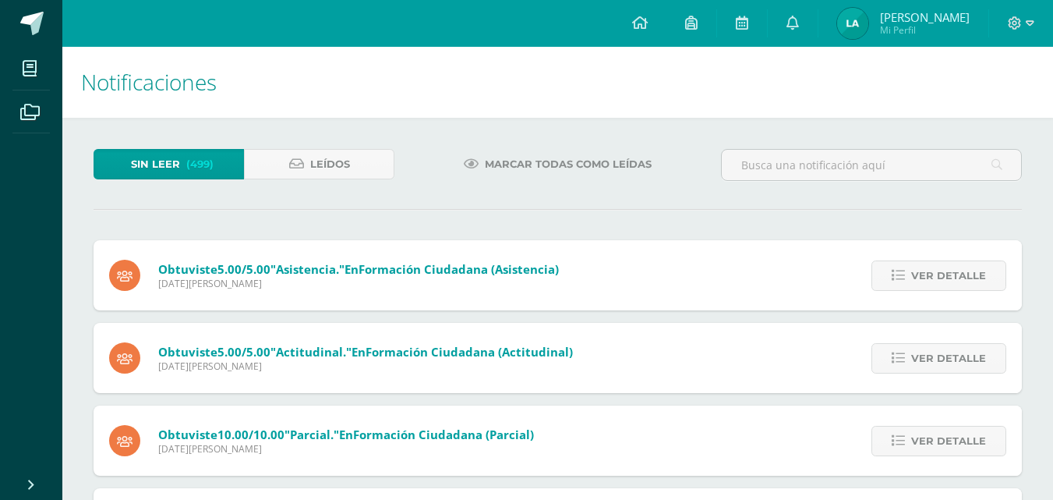
click at [898, 30] on span "Mi Perfil" at bounding box center [925, 29] width 90 height 13
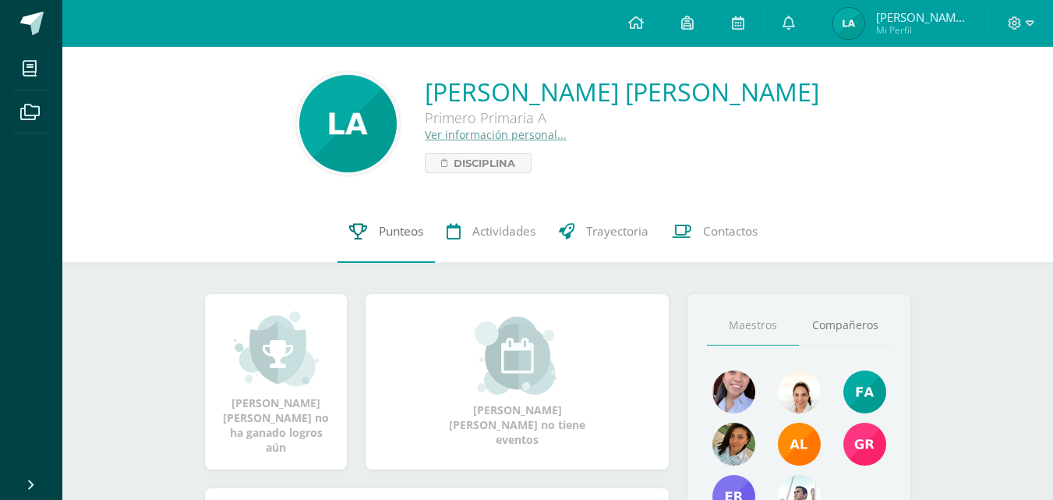
click at [406, 227] on span "Punteos" at bounding box center [401, 231] width 44 height 16
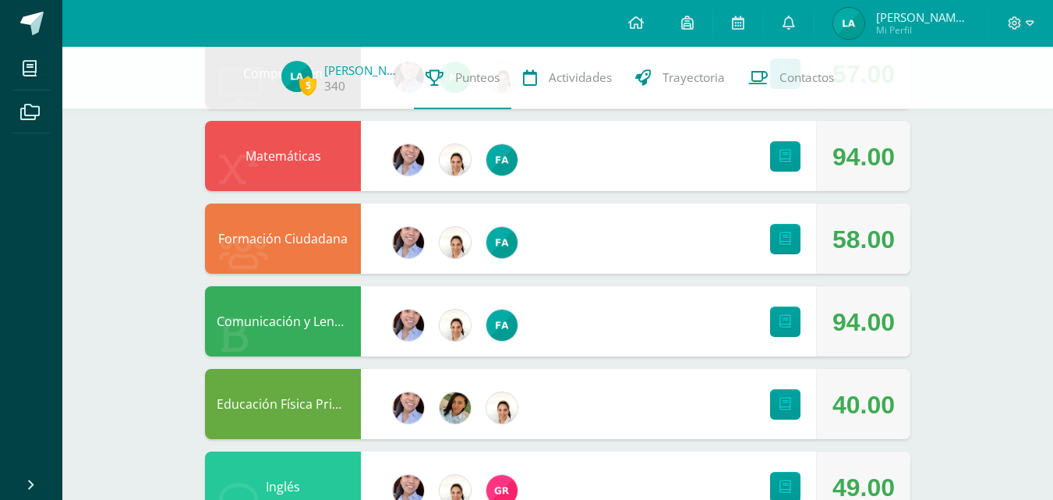
scroll to position [209, 0]
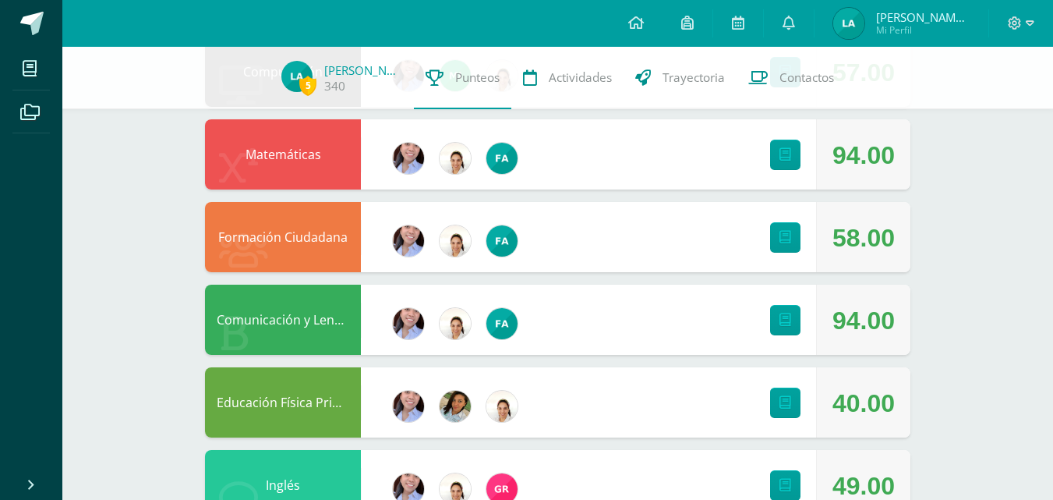
drag, startPoint x: 829, startPoint y: 399, endPoint x: 898, endPoint y: 408, distance: 69.9
click at [898, 408] on div "40.00" at bounding box center [863, 402] width 94 height 70
copy div "40.00"
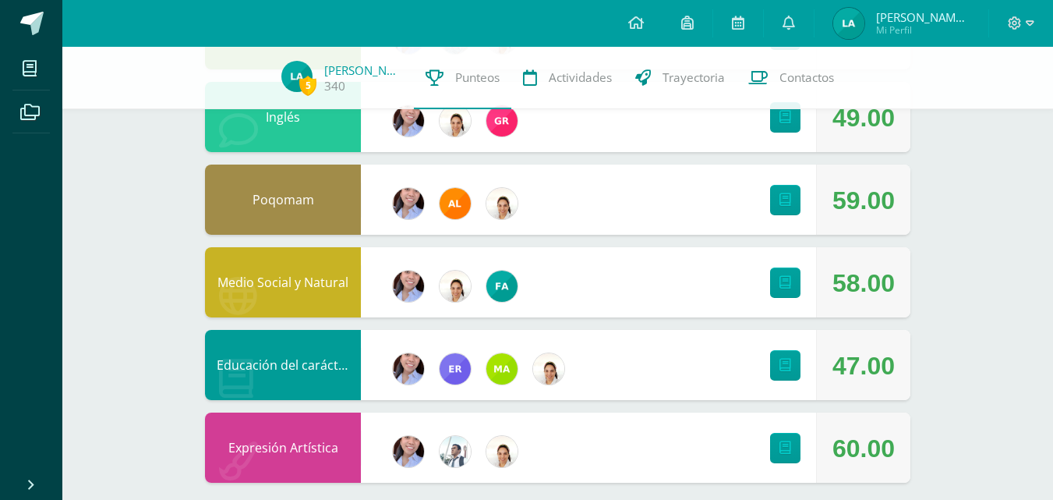
scroll to position [591, 0]
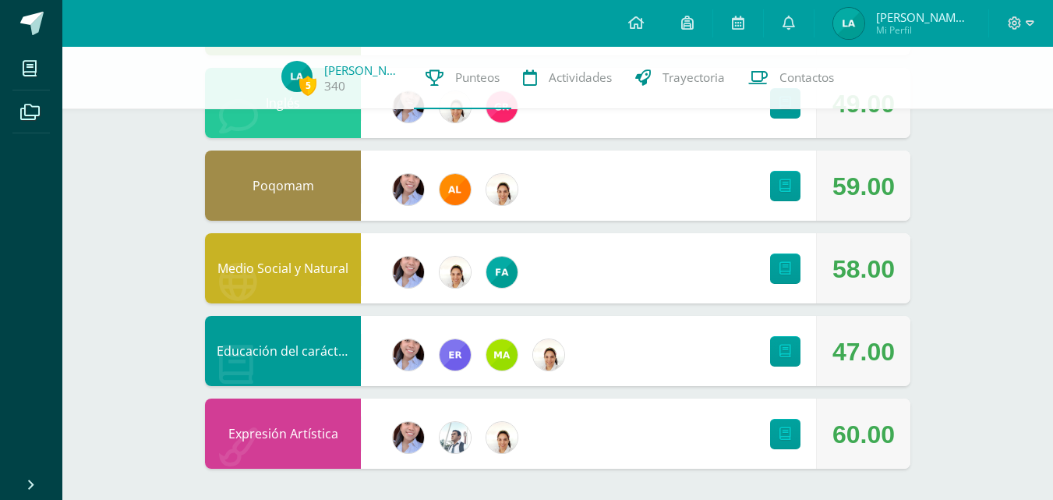
drag, startPoint x: 742, startPoint y: 331, endPoint x: 909, endPoint y: 362, distance: 169.6
click at [909, 362] on div "Educación del carácter 47.00" at bounding box center [558, 351] width 706 height 70
copy div "47.00"
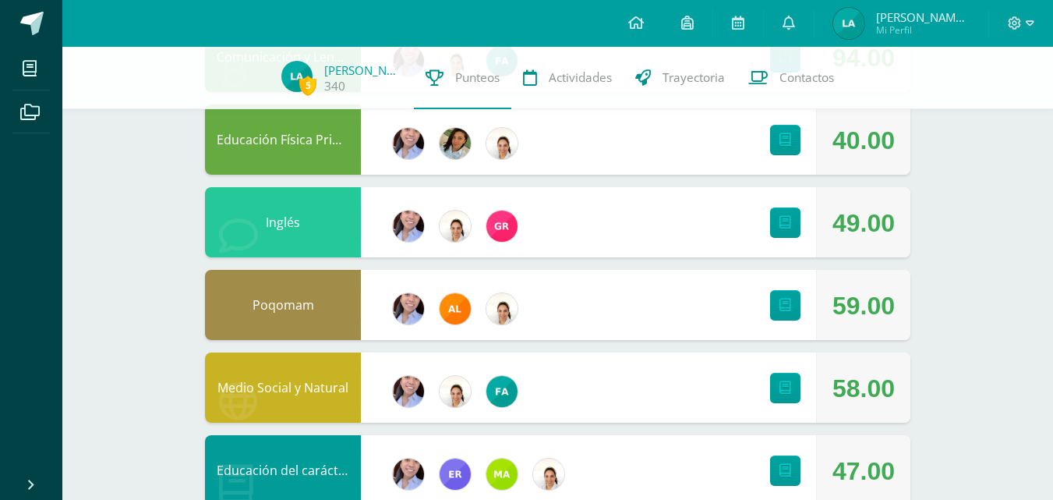
scroll to position [465, 0]
